Goal: Task Accomplishment & Management: Manage account settings

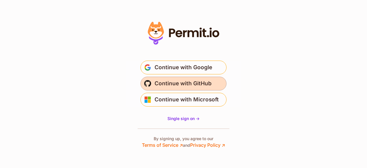
click at [186, 80] on span "Continue with GitHub" at bounding box center [182, 83] width 57 height 9
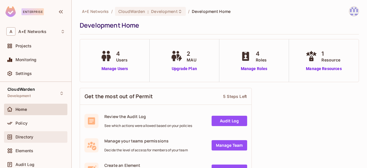
click at [22, 135] on span "Directory" at bounding box center [24, 136] width 18 height 5
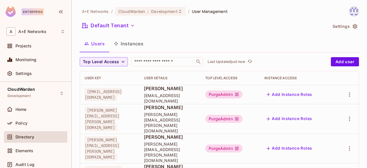
scroll to position [10, 0]
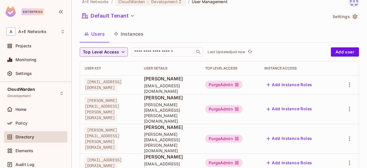
click at [271, 85] on icon "button" at bounding box center [268, 85] width 6 height 6
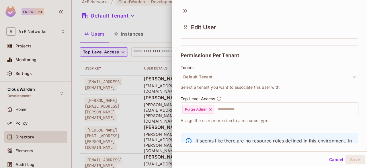
scroll to position [141, 0]
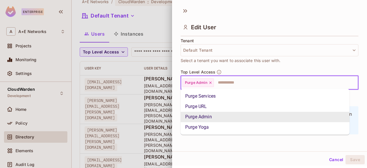
click at [239, 85] on input "text" at bounding box center [280, 82] width 133 height 11
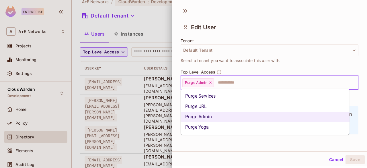
click at [206, 103] on li "Purge URL" at bounding box center [264, 106] width 169 height 10
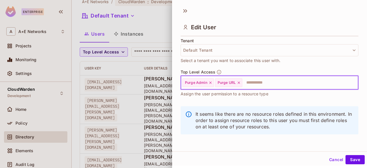
click at [210, 84] on div "Purge Admin" at bounding box center [197, 82] width 31 height 9
click at [209, 82] on icon at bounding box center [210, 82] width 4 height 4
click at [350, 160] on button "Save" at bounding box center [354, 158] width 19 height 9
